Goal: Download file/media

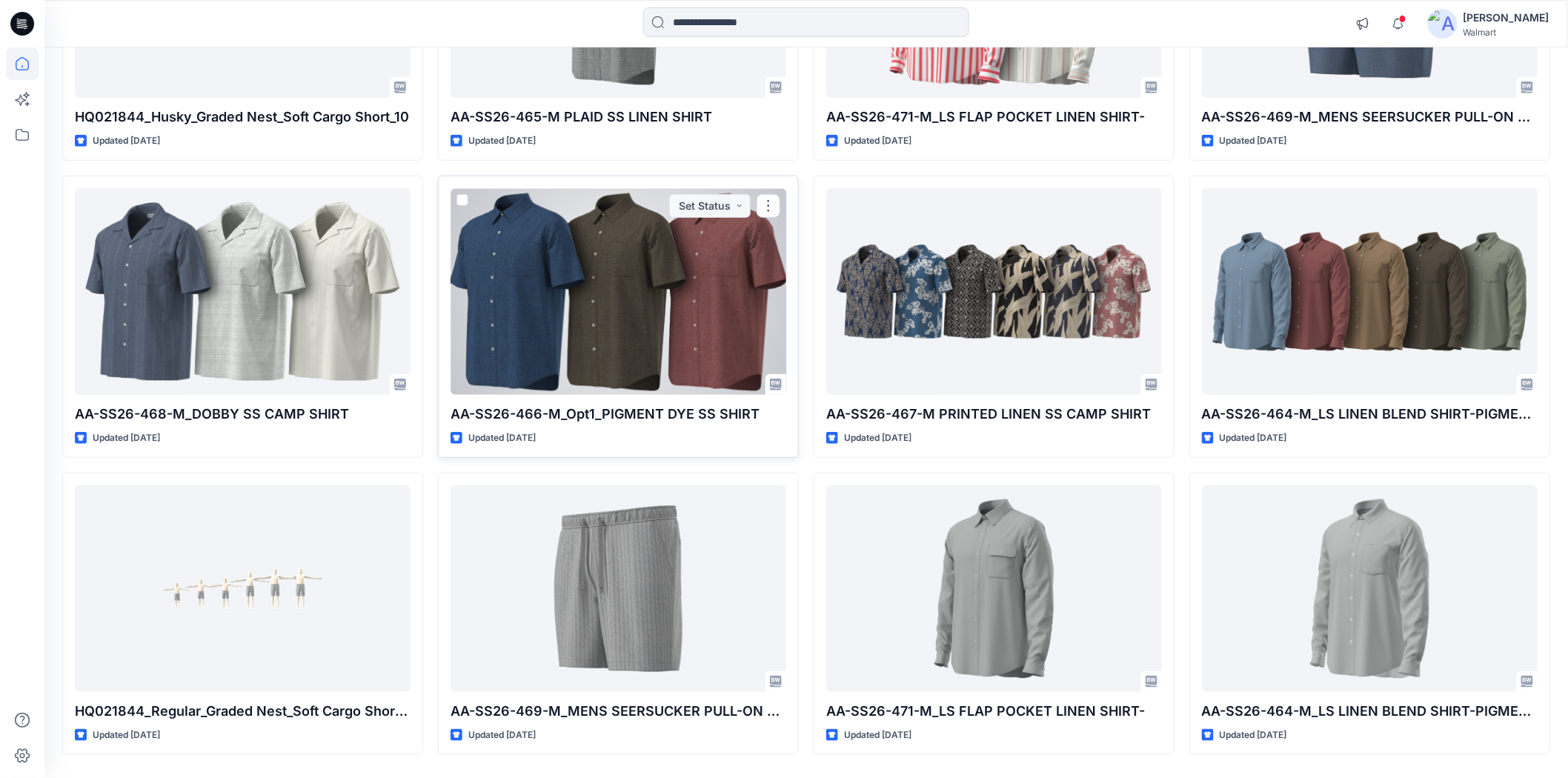
scroll to position [378, 0]
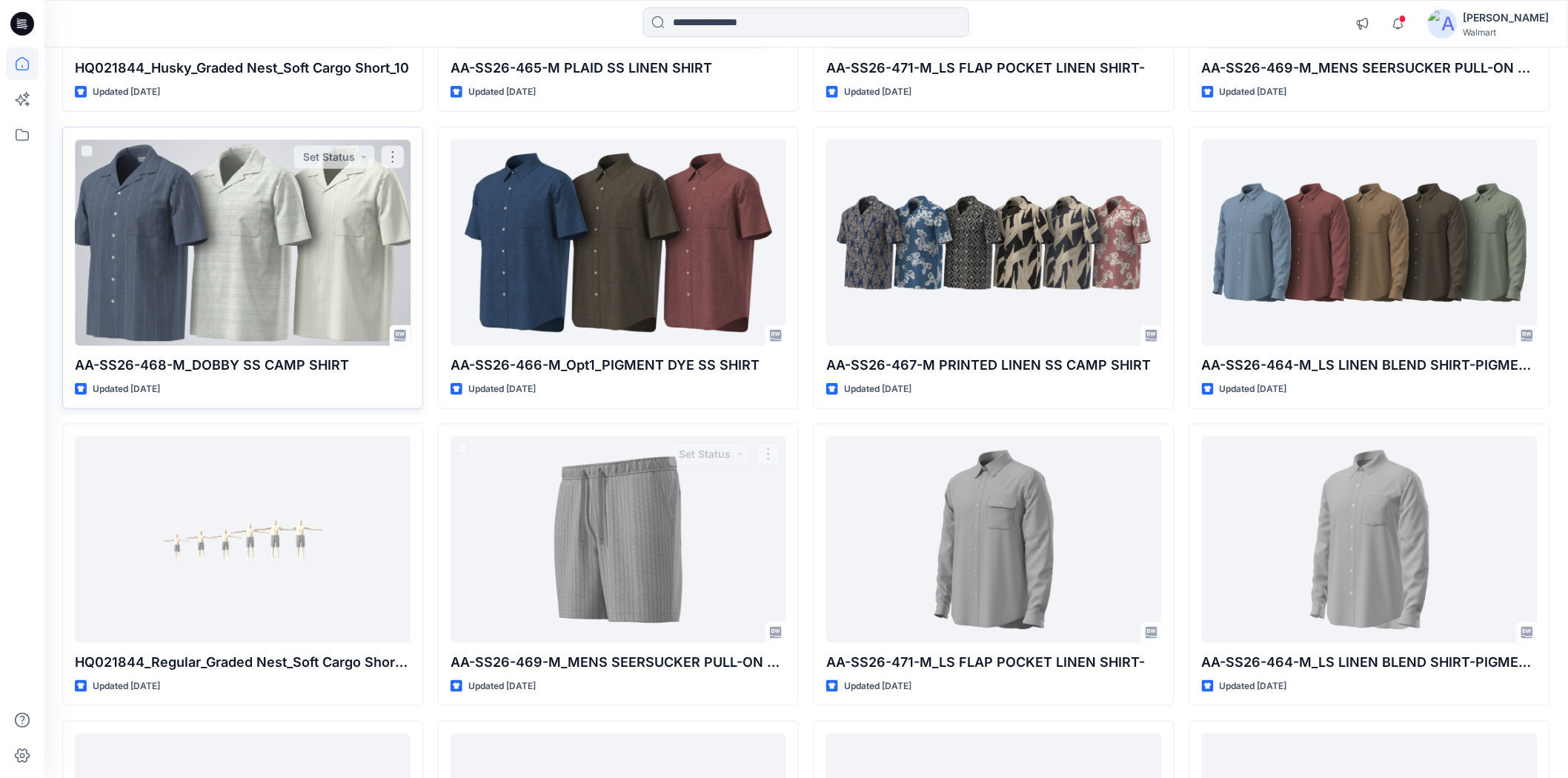
click at [167, 237] on div at bounding box center [243, 242] width 336 height 206
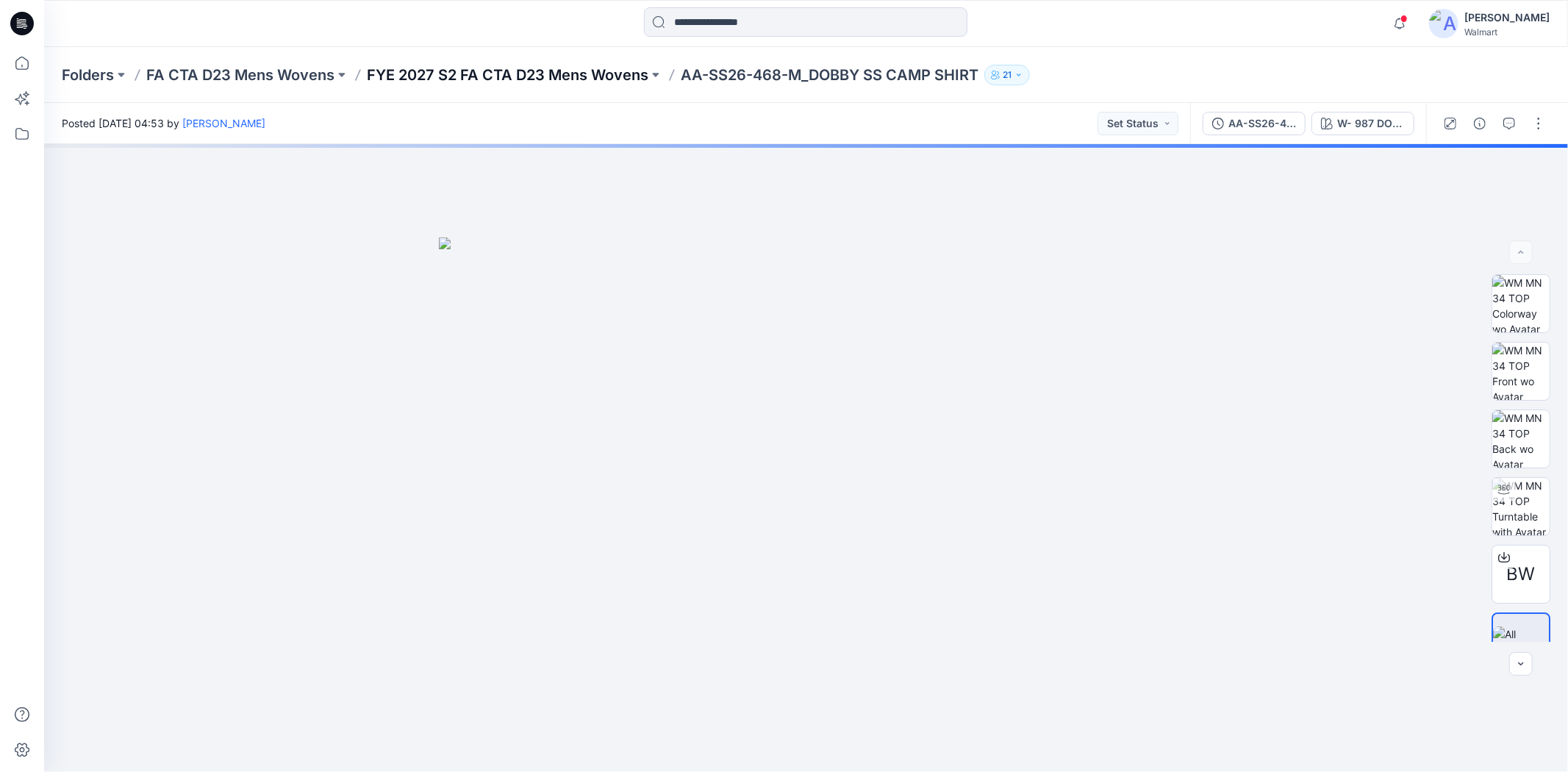
click at [593, 78] on p "FYE 2027 S2 FA CTA D23 Mens Wovens" at bounding box center [508, 74] width 282 height 20
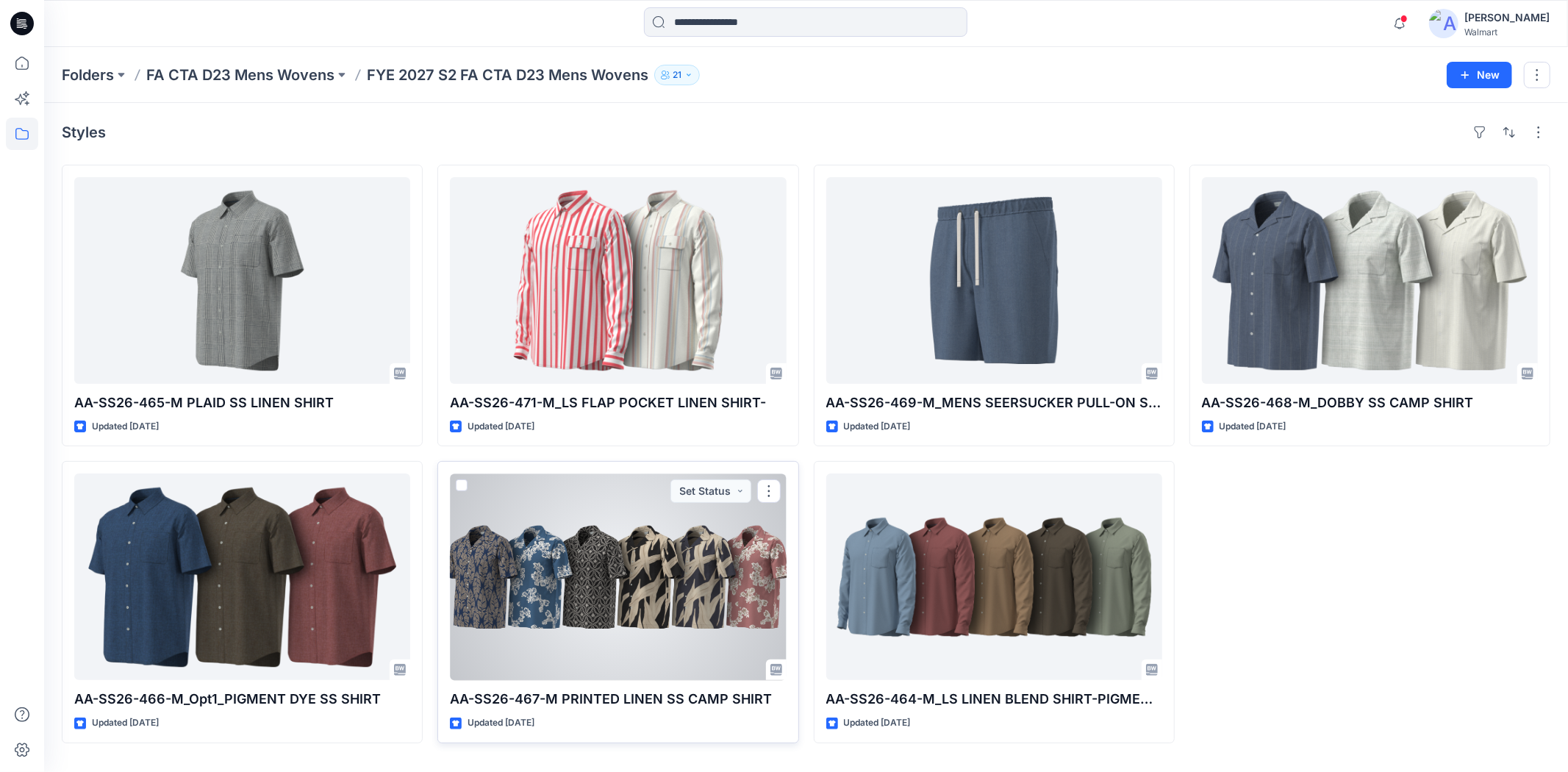
click at [696, 579] on div at bounding box center [618, 576] width 336 height 207
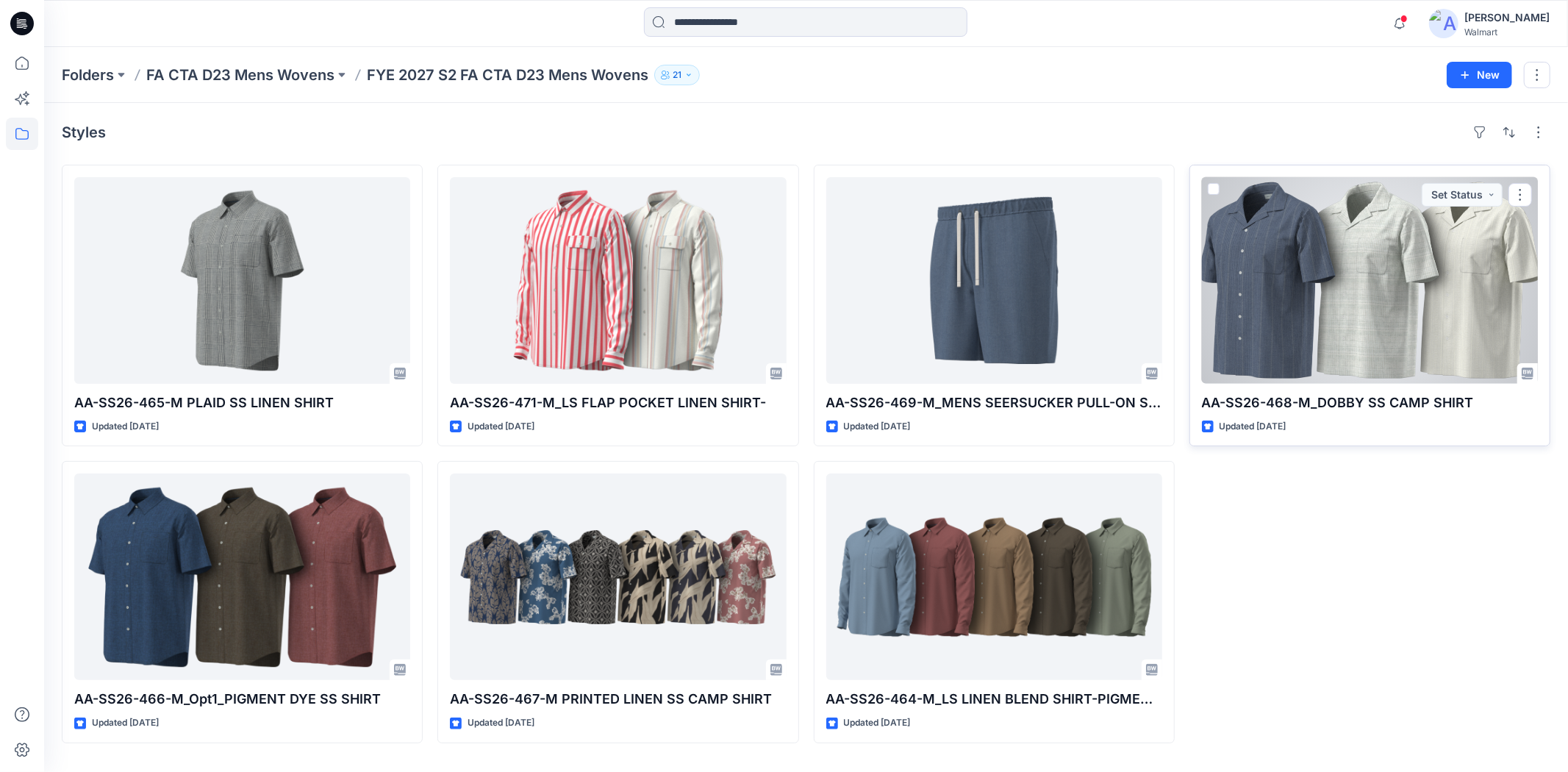
click at [1381, 334] on div at bounding box center [1369, 280] width 336 height 207
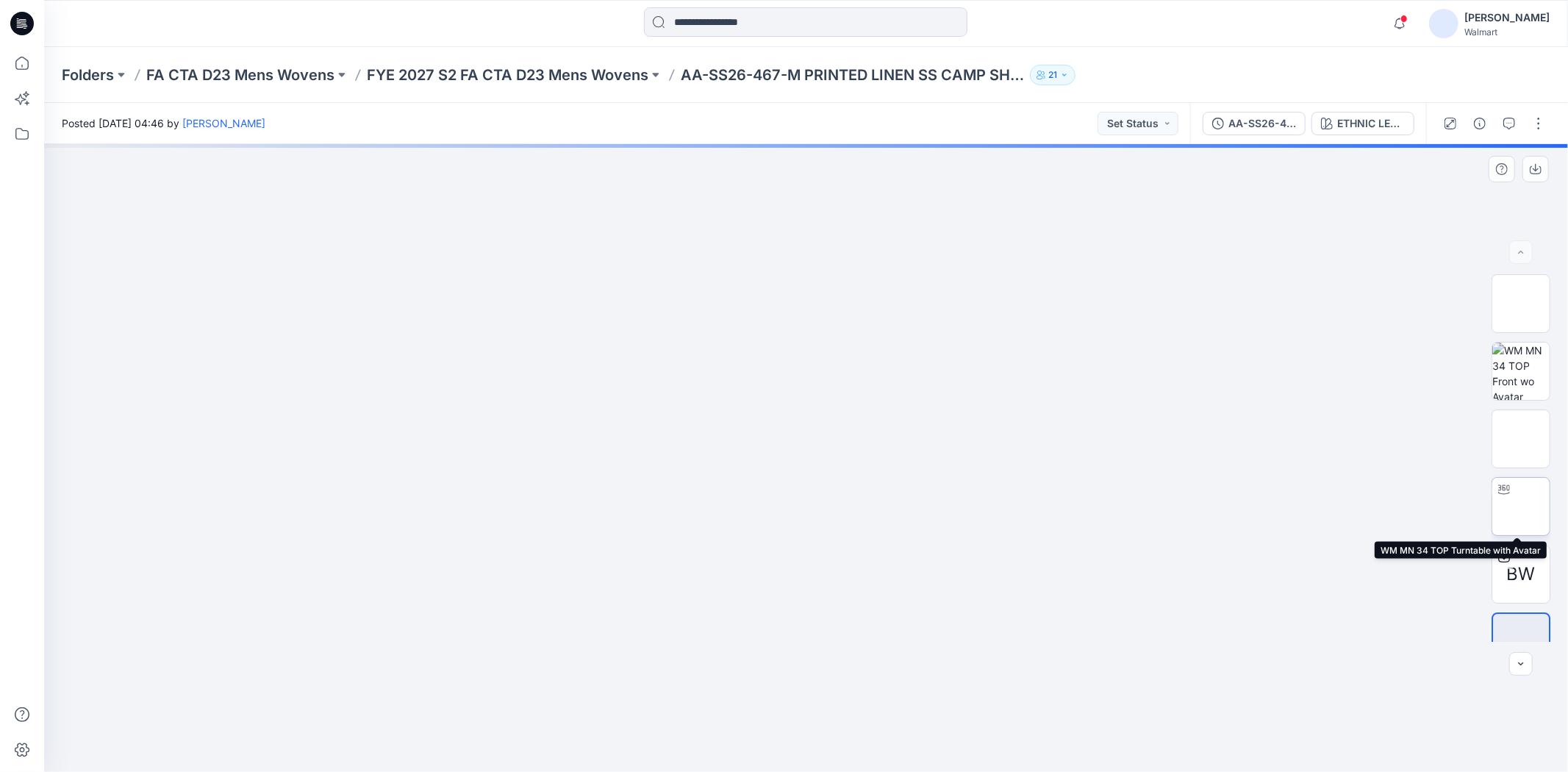
click at [1521, 506] on img at bounding box center [1521, 506] width 0 height 0
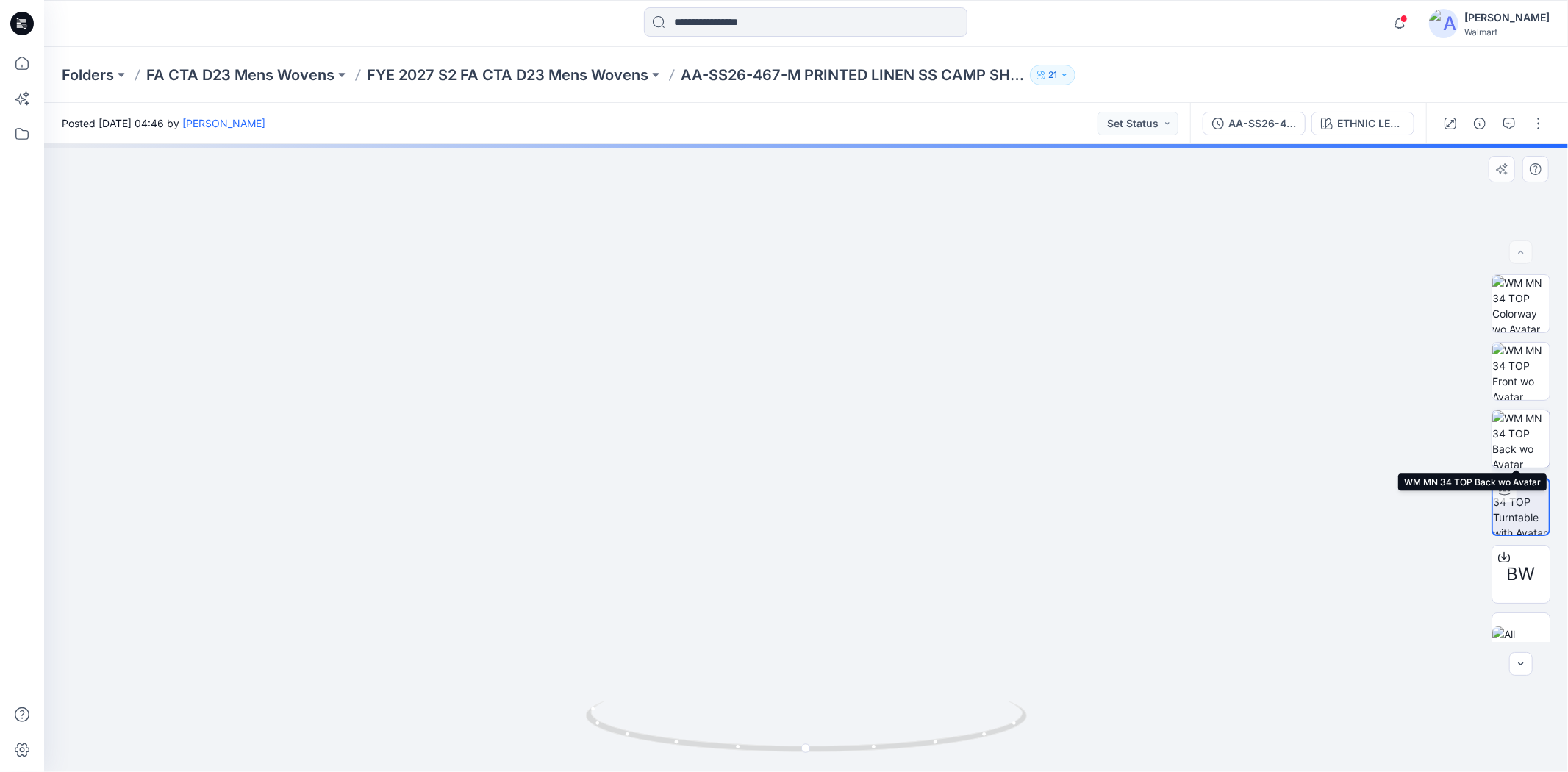
click at [1519, 440] on img at bounding box center [1521, 439] width 58 height 58
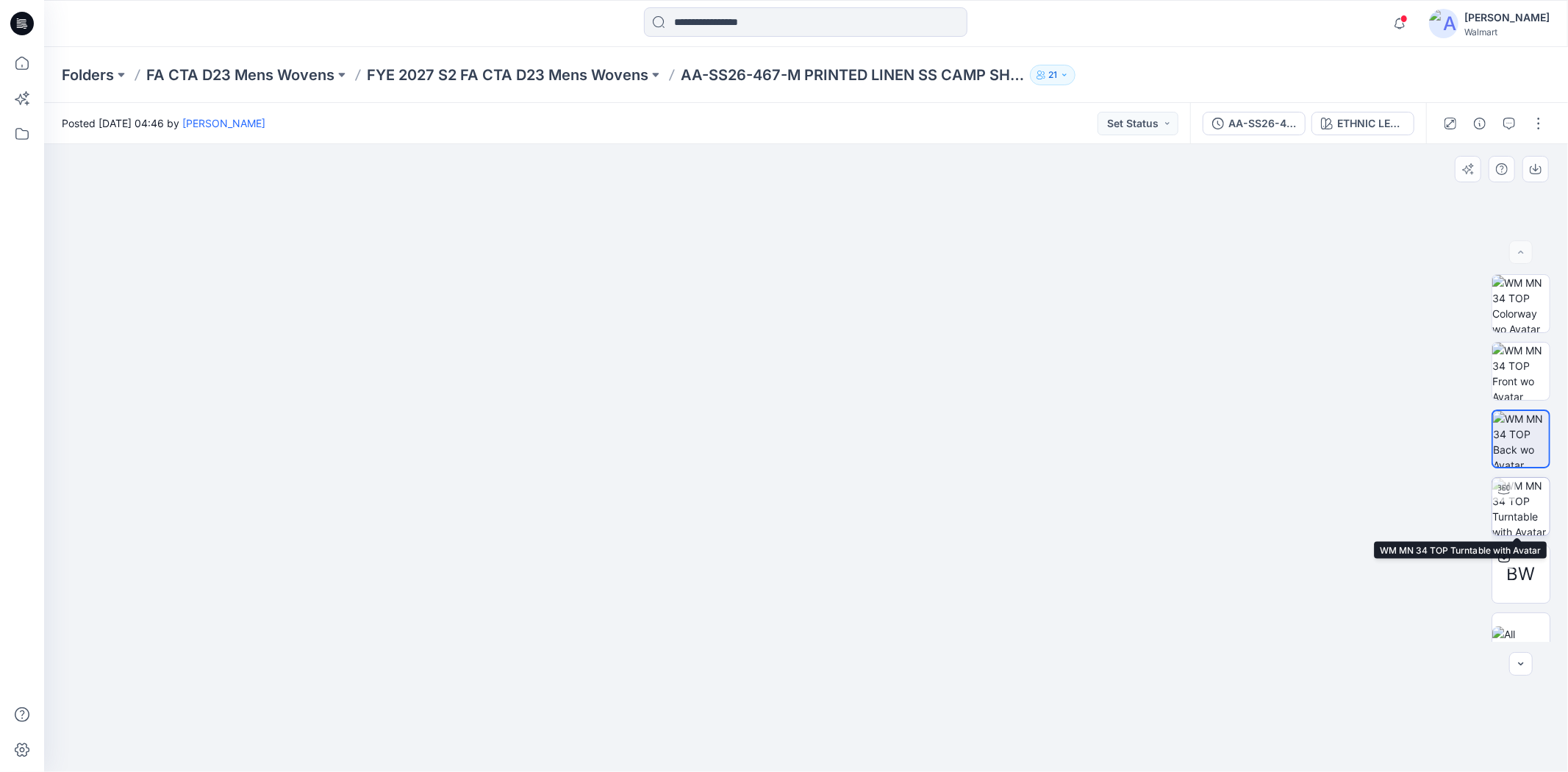
click at [1518, 505] on img at bounding box center [1521, 506] width 58 height 58
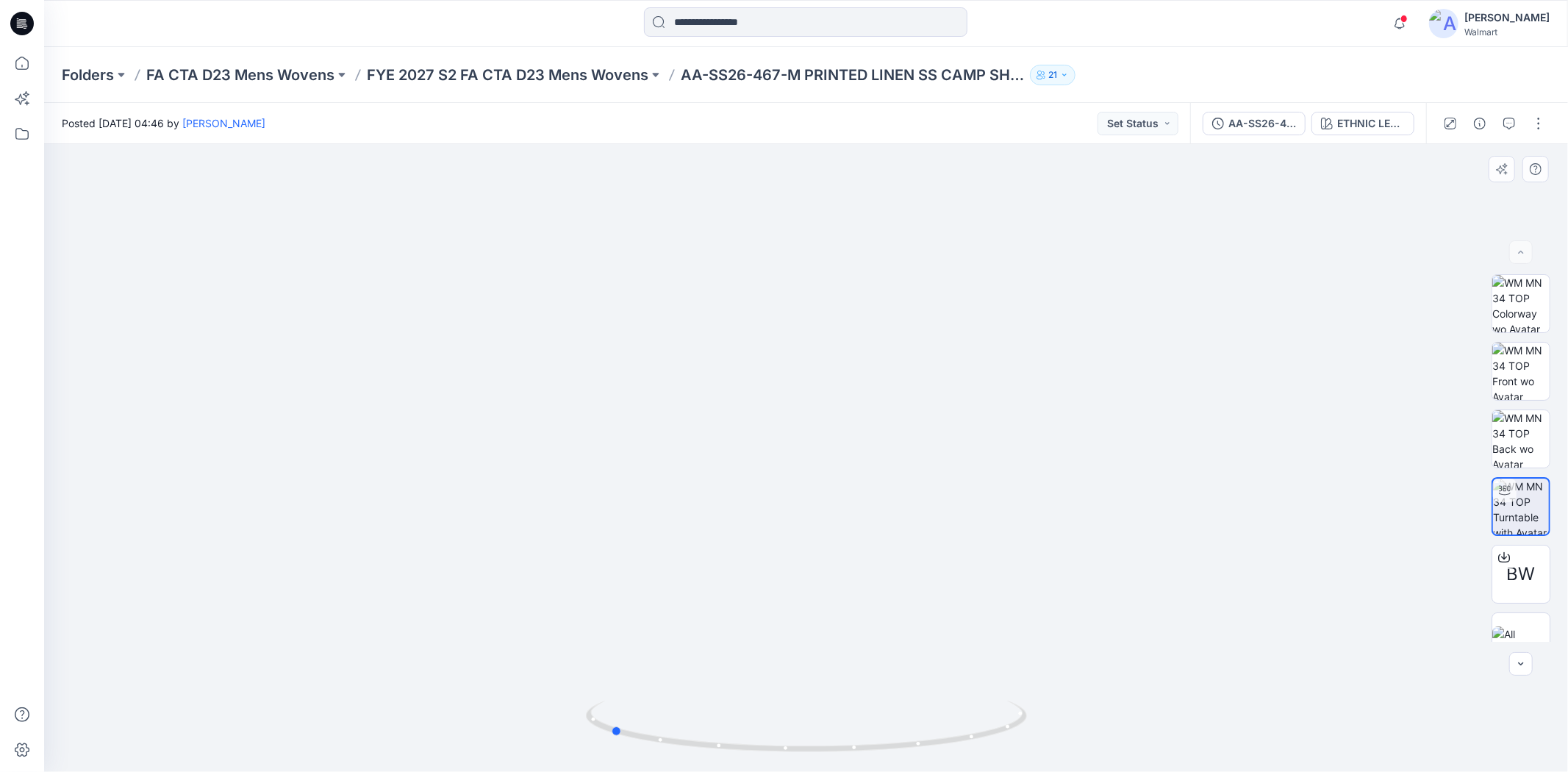
drag, startPoint x: 807, startPoint y: 754, endPoint x: 1052, endPoint y: 729, distance: 246.3
click at [1052, 729] on div at bounding box center [806, 458] width 1524 height 628
drag, startPoint x: 813, startPoint y: 280, endPoint x: 790, endPoint y: 496, distance: 217.2
click at [811, 144] on img at bounding box center [807, 144] width 1225 height 0
click at [1369, 121] on div "ETHNIC LEAVES CC 21" at bounding box center [1371, 123] width 67 height 16
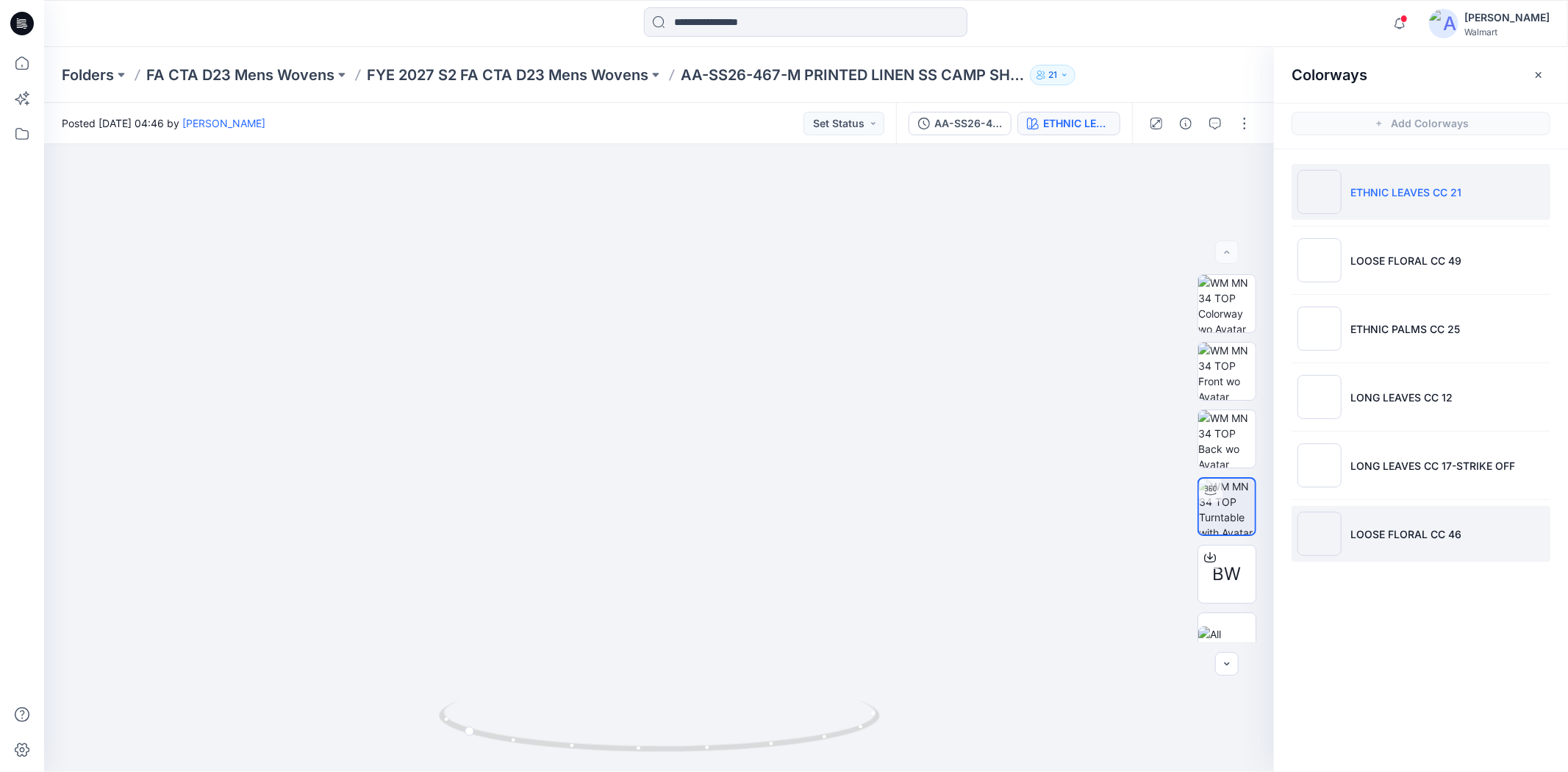
click at [1398, 533] on p "LOOSE FLORAL CC 46" at bounding box center [1406, 534] width 111 height 15
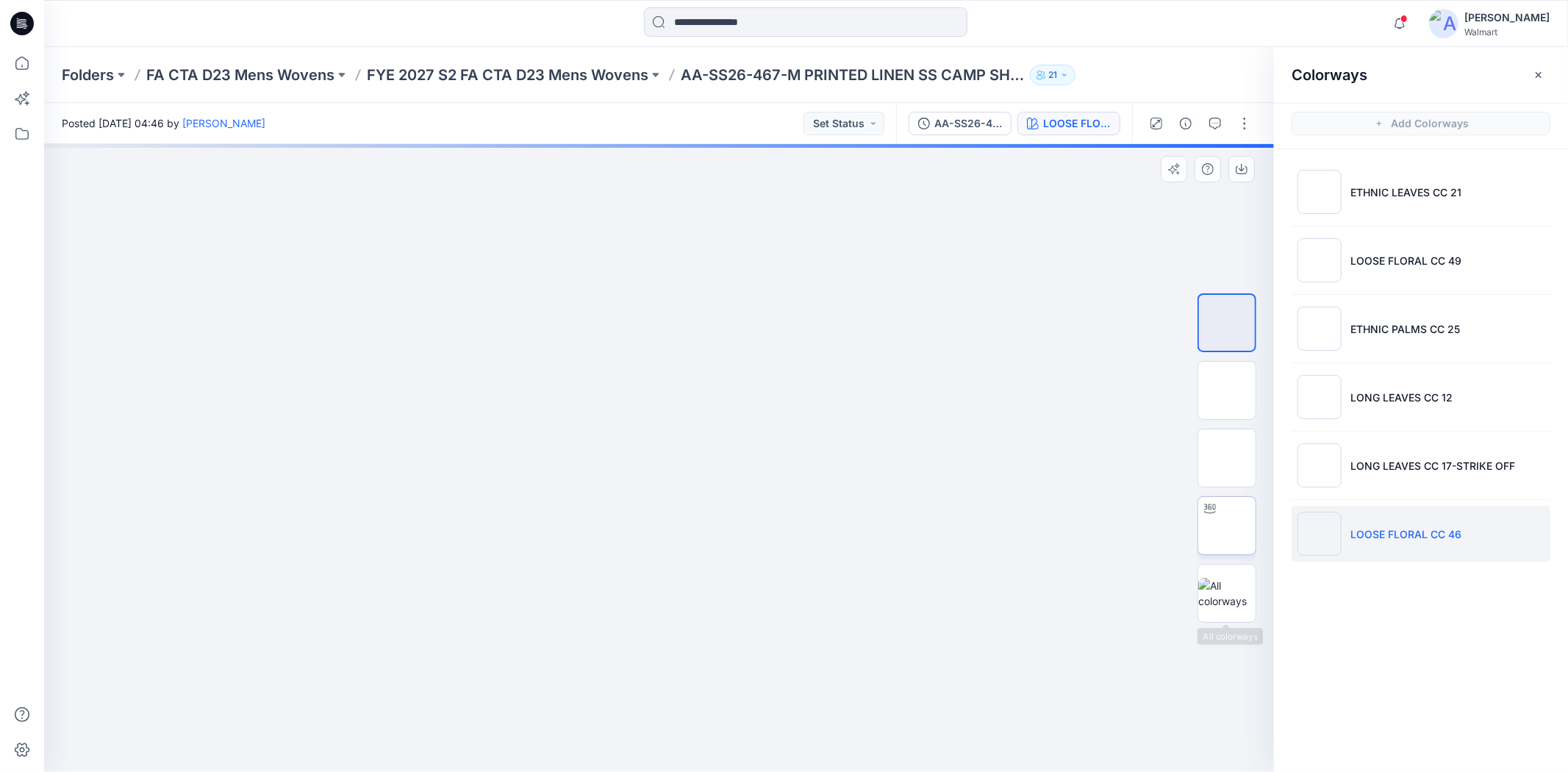
click at [1227, 526] on img at bounding box center [1227, 526] width 0 height 0
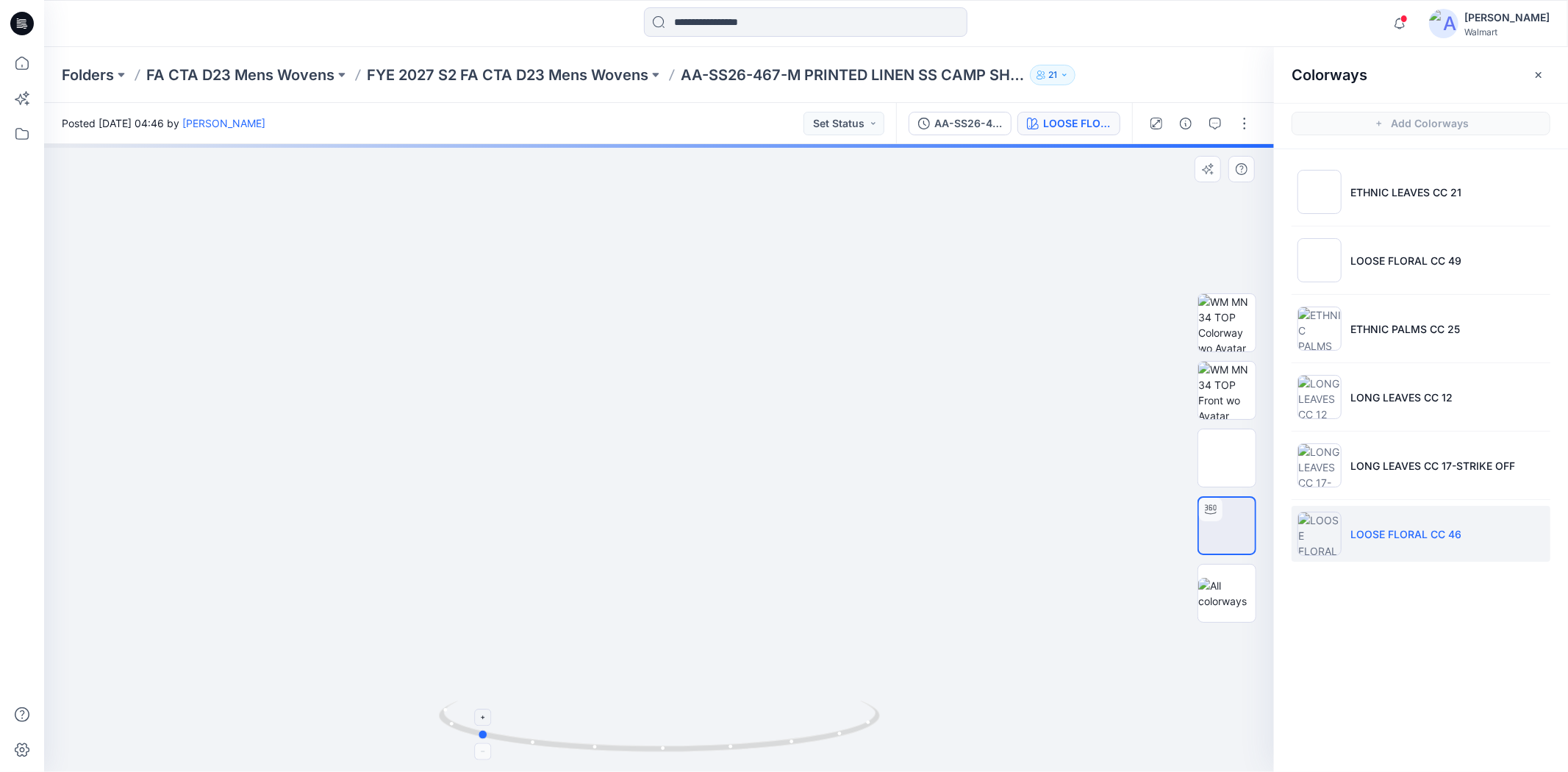
drag, startPoint x: 658, startPoint y: 748, endPoint x: 472, endPoint y: 730, distance: 186.9
click at [472, 730] on icon at bounding box center [661, 728] width 445 height 55
drag, startPoint x: 688, startPoint y: 279, endPoint x: 697, endPoint y: 623, distance: 344.1
click at [697, 144] on img at bounding box center [659, 144] width 1075 height 0
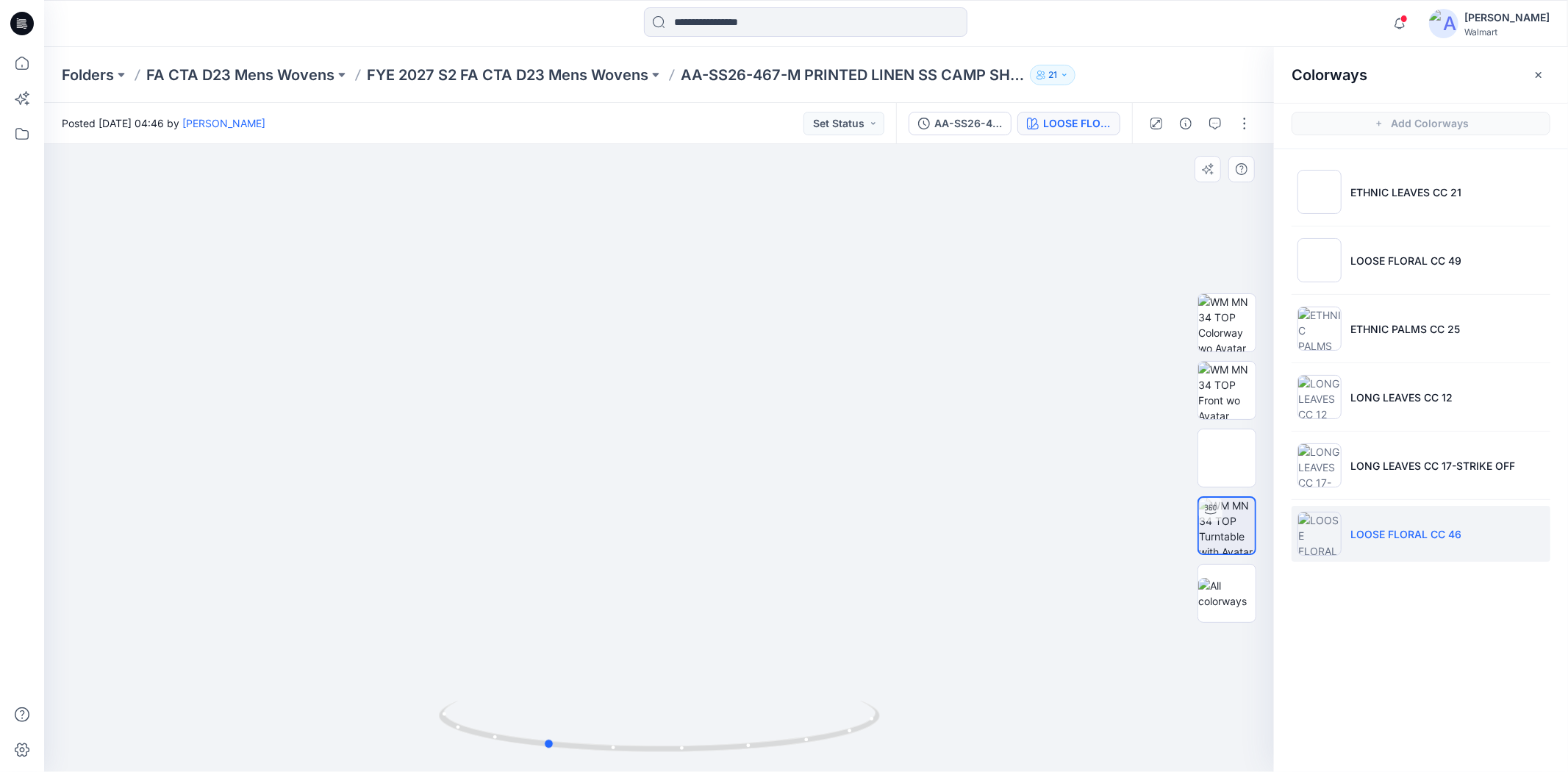
drag, startPoint x: 472, startPoint y: 735, endPoint x: 950, endPoint y: 353, distance: 611.9
click at [560, 726] on icon at bounding box center [661, 728] width 445 height 55
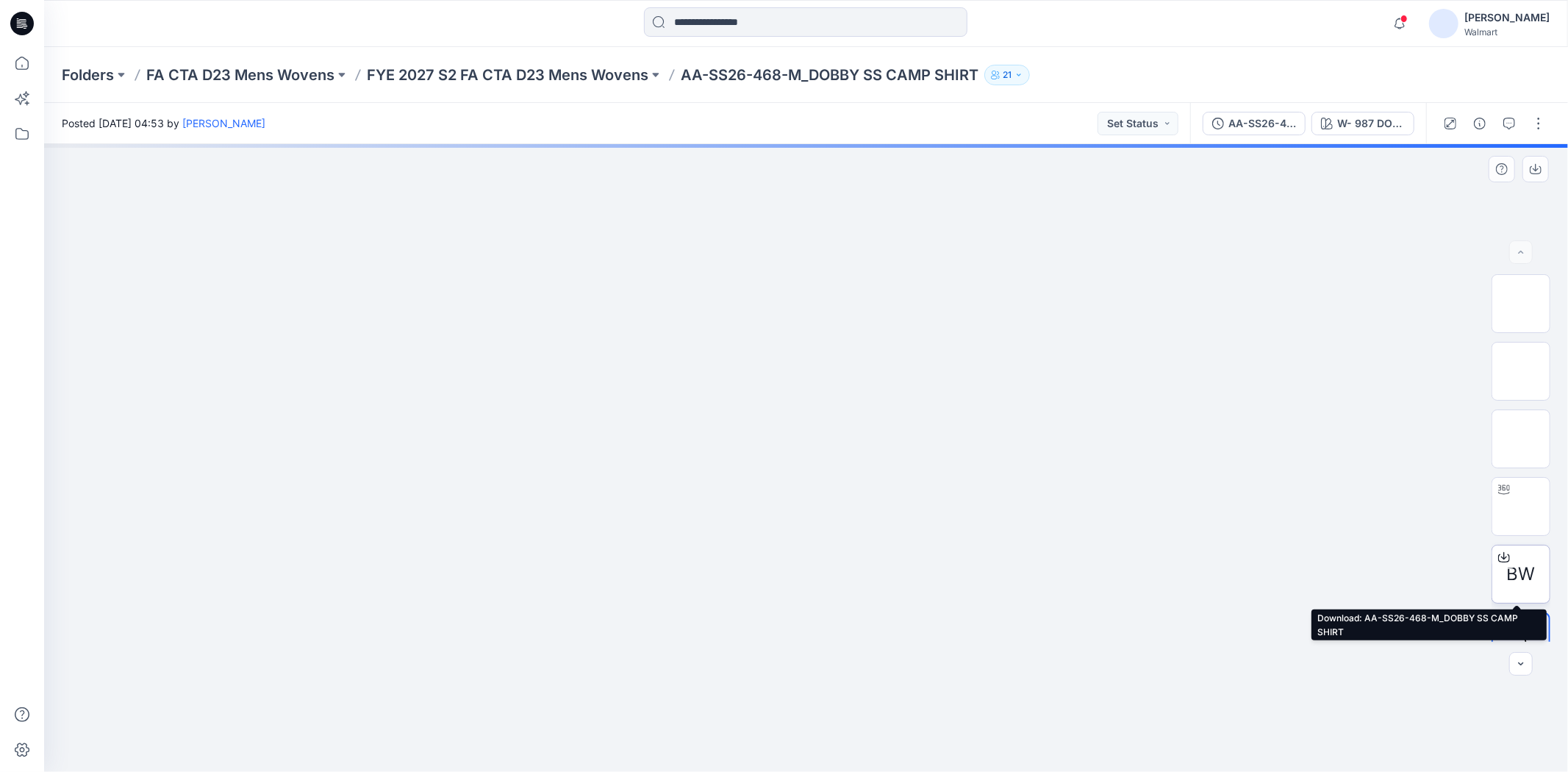
click at [1518, 565] on span "BW" at bounding box center [1521, 574] width 28 height 27
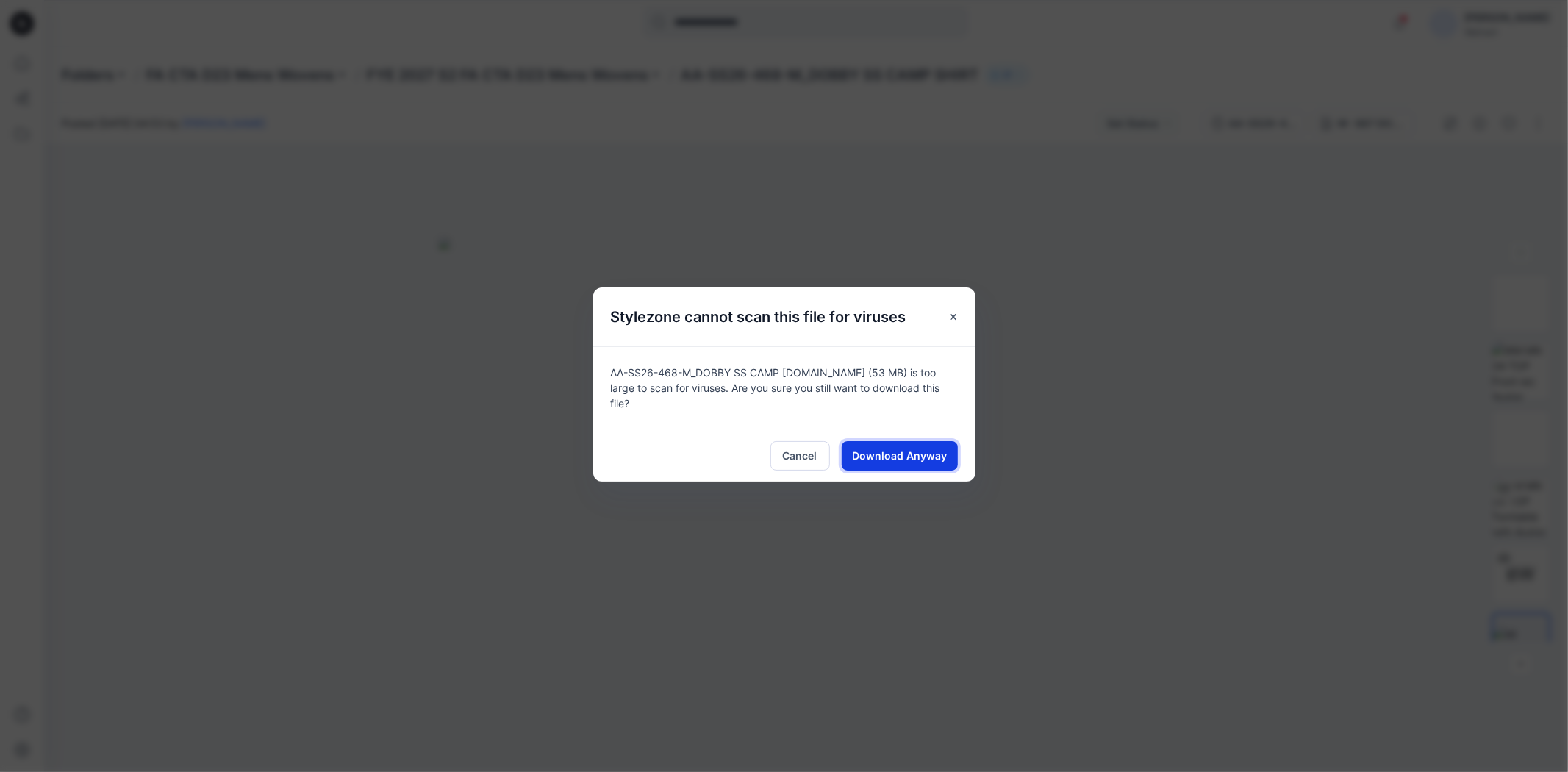
click at [924, 454] on span "Download Anyway" at bounding box center [899, 455] width 95 height 15
